Goal: Book appointment/travel/reservation

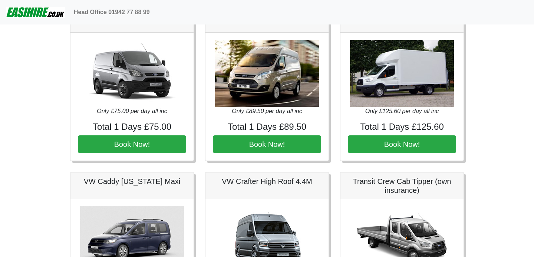
scroll to position [380, 0]
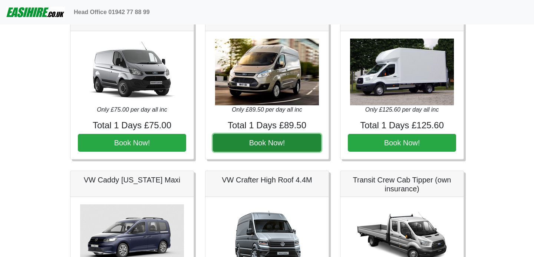
click at [267, 143] on button "Book Now!" at bounding box center [267, 143] width 108 height 18
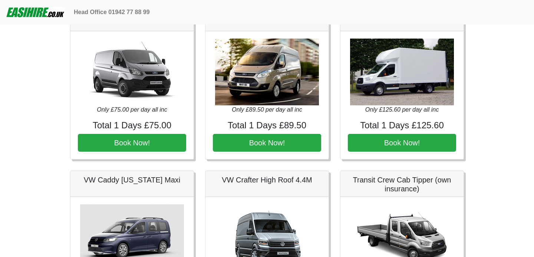
click at [149, 126] on h4 "Total 1 Days £75.00" at bounding box center [132, 125] width 108 height 11
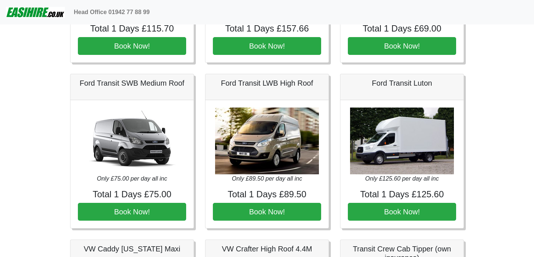
scroll to position [311, 0]
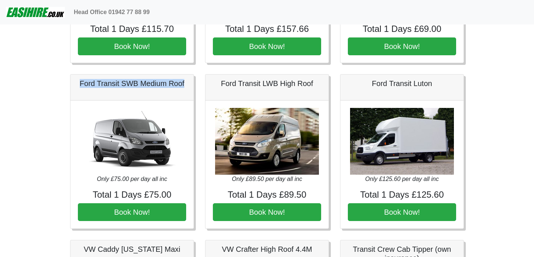
drag, startPoint x: 185, startPoint y: 88, endPoint x: 67, endPoint y: 85, distance: 118.0
click at [67, 85] on div "Ford Transit SWB Medium Roof Only £75.00 per day all inc Total 1 Days £75.00 Bo…" at bounding box center [132, 151] width 135 height 155
copy h5 "Ford Transit SWB Medium Roof"
click at [198, 186] on div "Ford Transit SWB Medium Roof Only £75.00 per day all inc Total 1 Days £75.00 Bo…" at bounding box center [132, 151] width 135 height 155
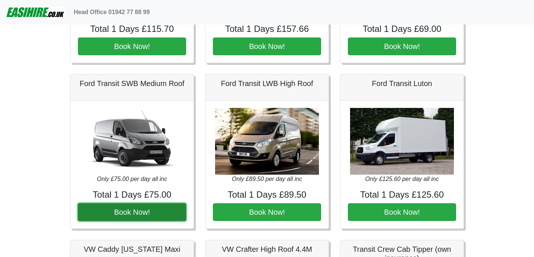
click at [140, 213] on button "Book Now!" at bounding box center [132, 212] width 108 height 18
click at [130, 214] on button "Book Now!" at bounding box center [132, 212] width 108 height 18
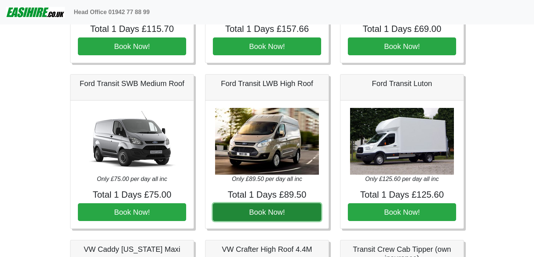
click at [274, 213] on button "Book Now!" at bounding box center [267, 212] width 108 height 18
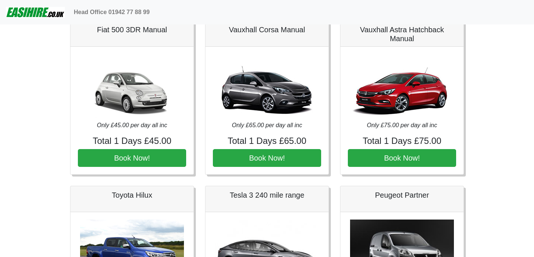
scroll to position [0, 0]
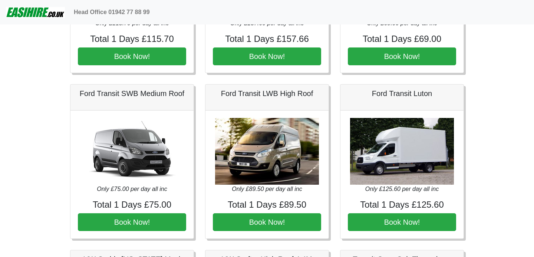
scroll to position [301, 0]
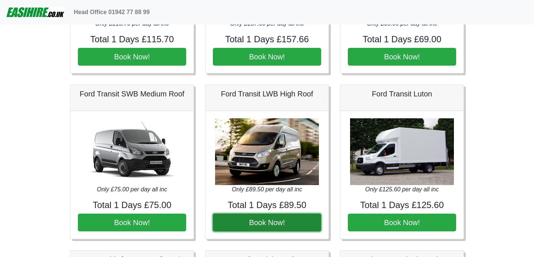
click at [268, 225] on button "Book Now!" at bounding box center [267, 223] width 108 height 18
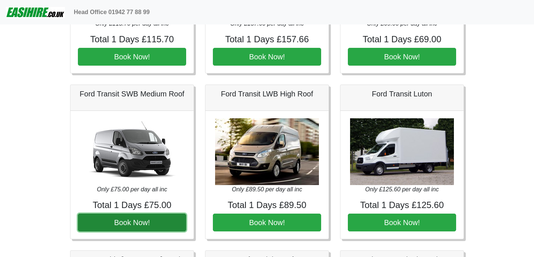
click at [138, 229] on button "Book Now!" at bounding box center [132, 223] width 108 height 18
